Goal: Information Seeking & Learning: Learn about a topic

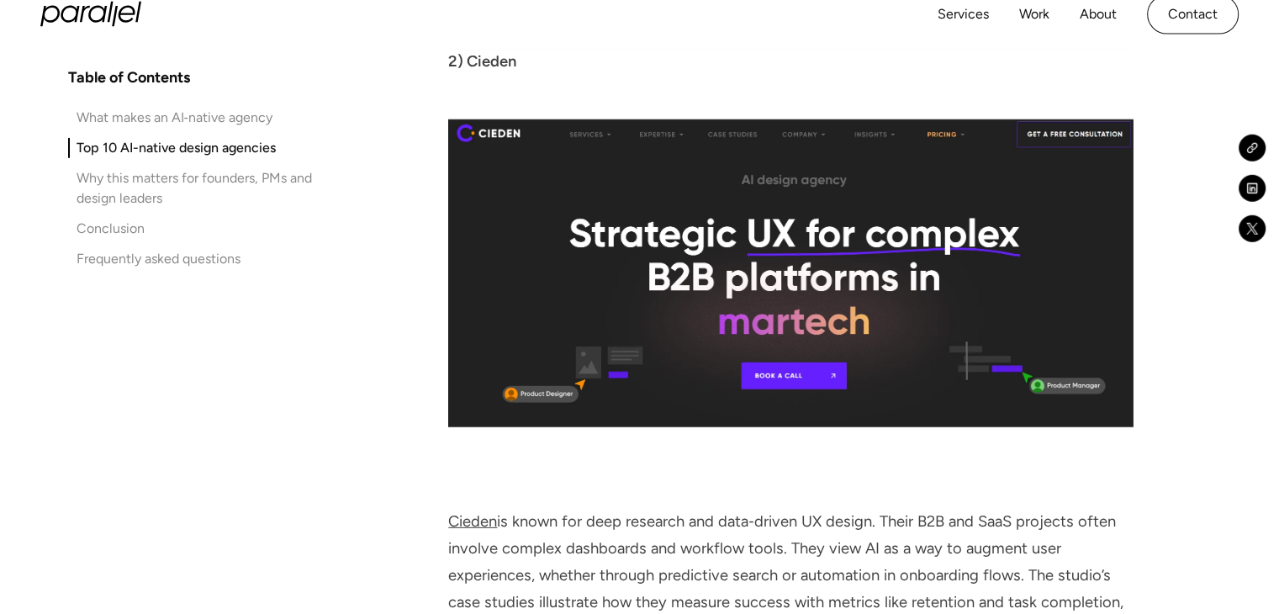
scroll to position [4678, 0]
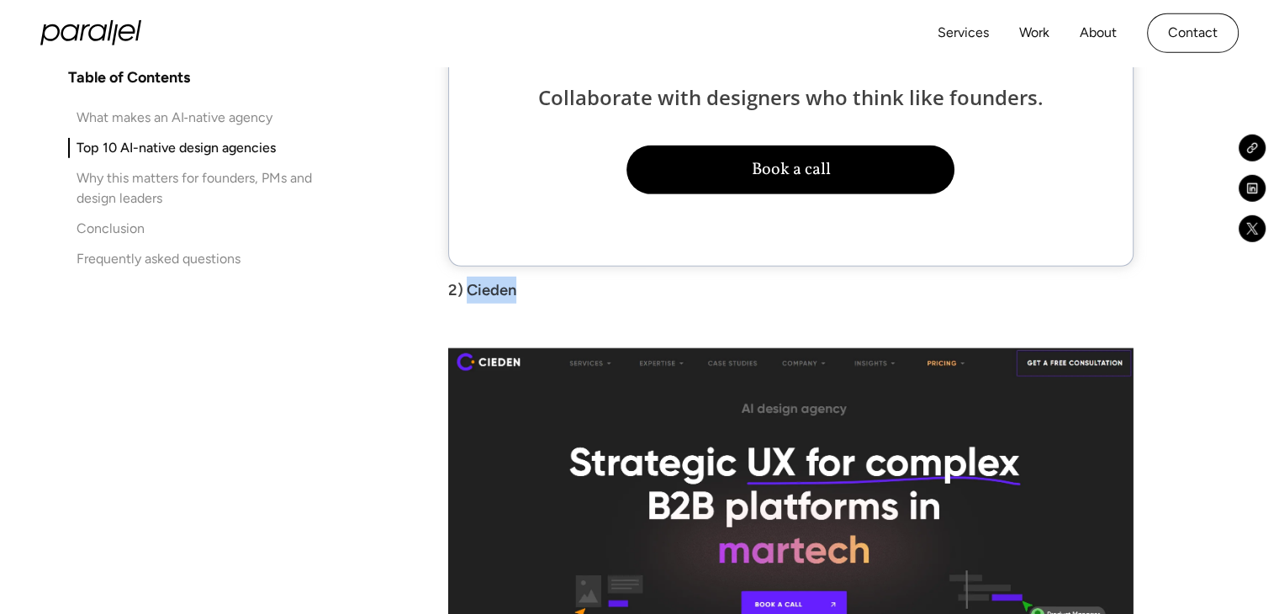
drag, startPoint x: 467, startPoint y: 233, endPoint x: 548, endPoint y: 233, distance: 80.7
click at [548, 277] on p "2) Cieden" at bounding box center [790, 290] width 684 height 27
copy strong "Cieden"
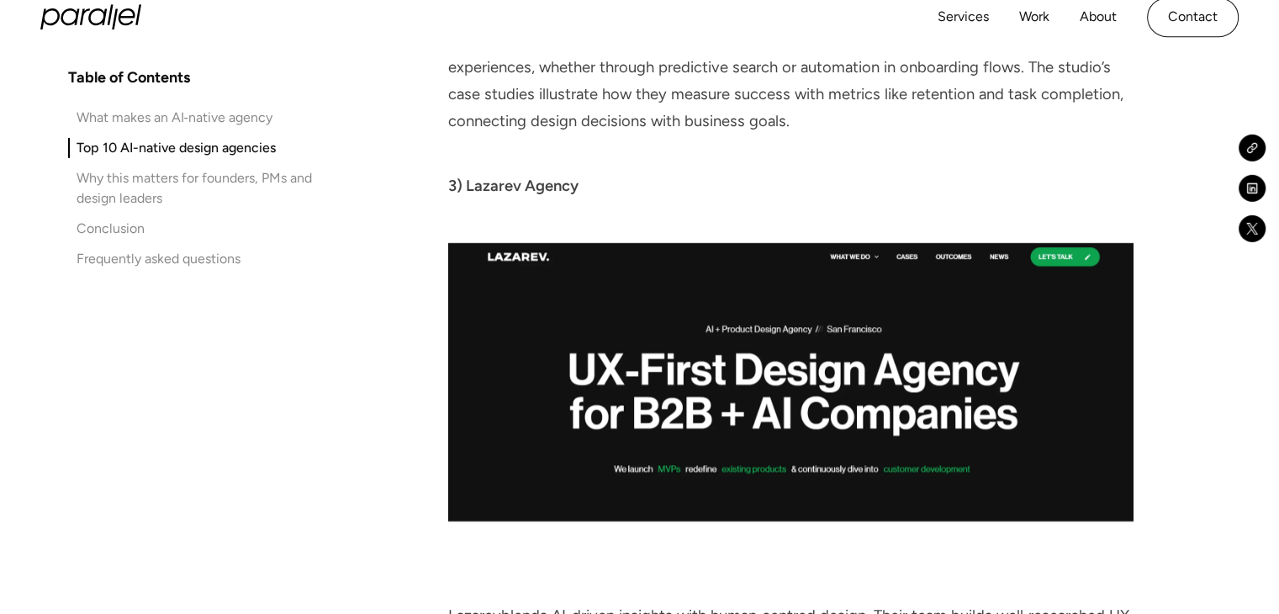
scroll to position [5413, 0]
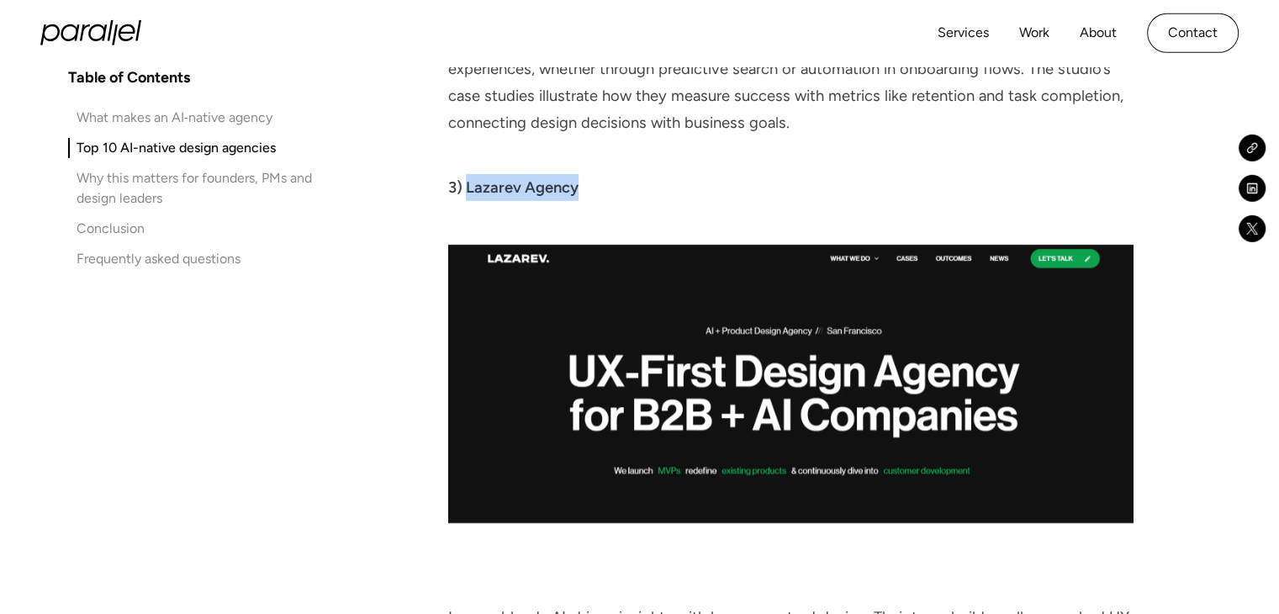
drag, startPoint x: 465, startPoint y: 131, endPoint x: 578, endPoint y: 141, distance: 114.0
click at [578, 174] on p "3) Lazarev Agency" at bounding box center [790, 187] width 684 height 27
copy strong "Lazarev Agency"
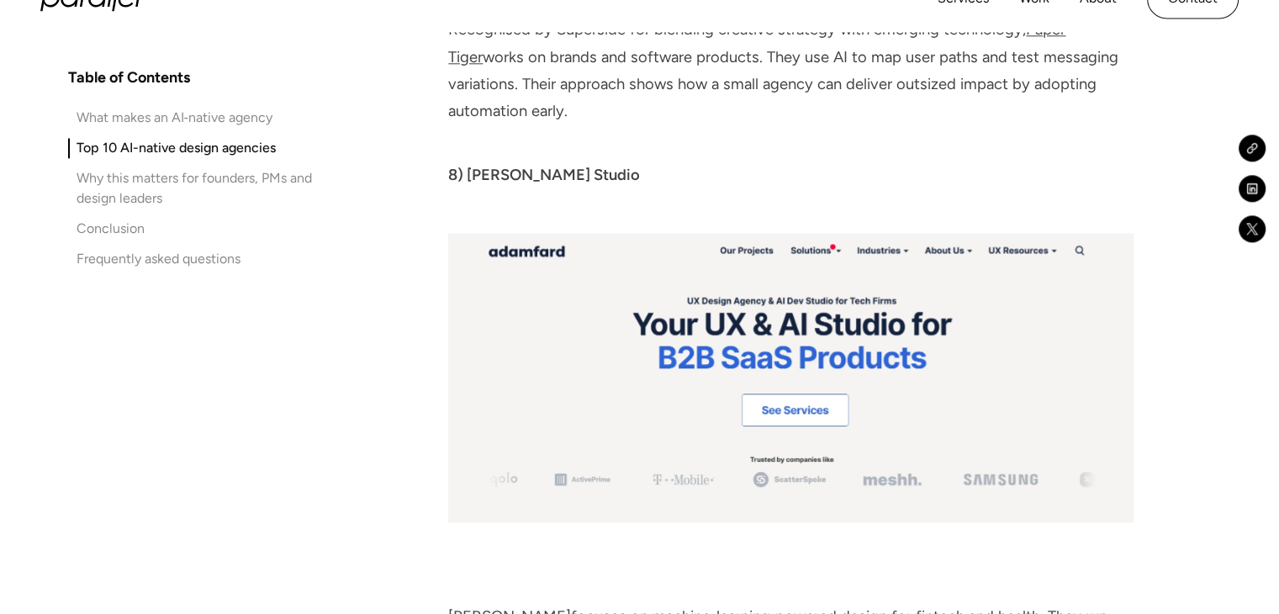
scroll to position [8401, 0]
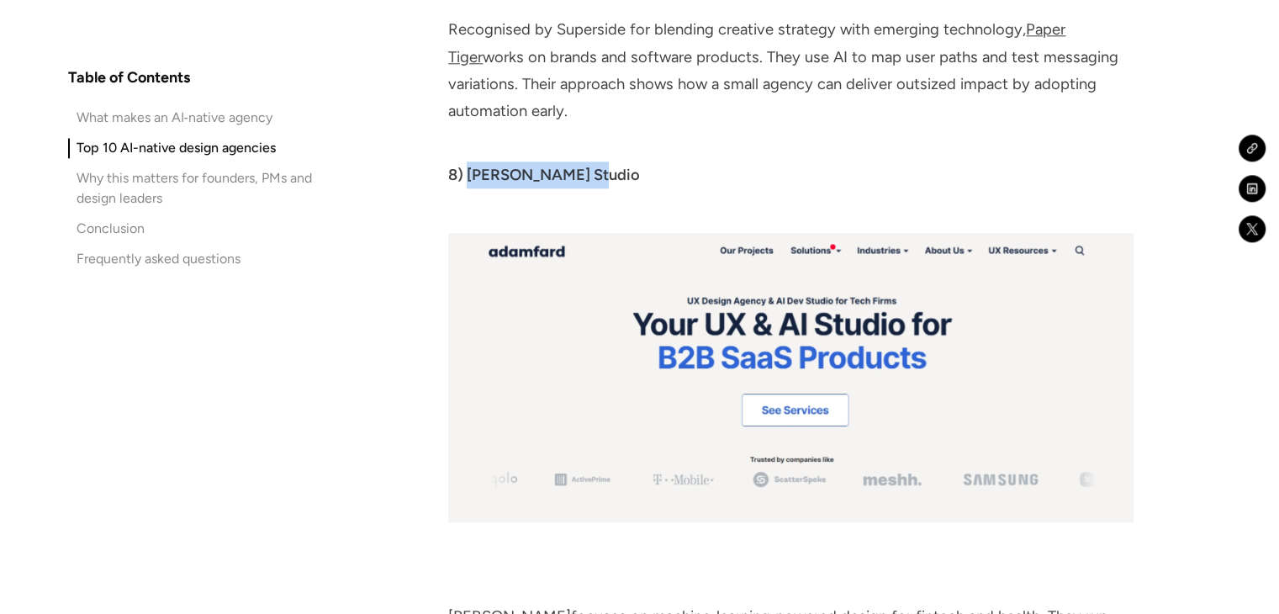
drag, startPoint x: 467, startPoint y: 119, endPoint x: 602, endPoint y: 112, distance: 134.7
click at [602, 161] on p "8) [PERSON_NAME] Studio" at bounding box center [790, 174] width 684 height 27
copy strong "[PERSON_NAME] Studio"
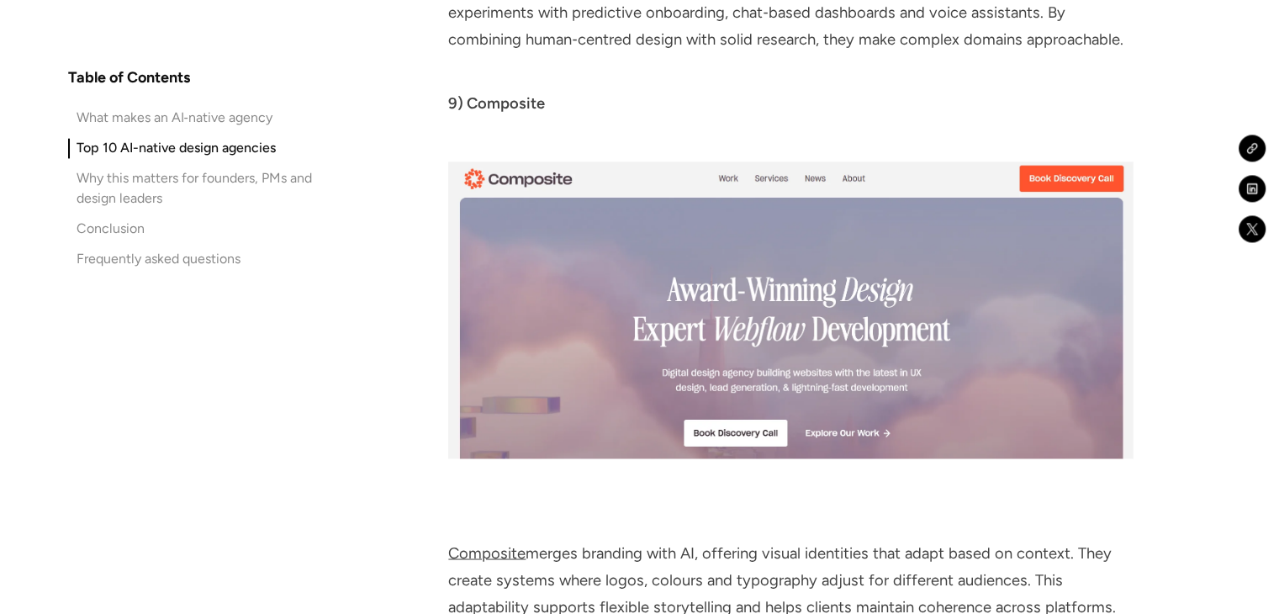
scroll to position [9035, 0]
